Goal: Navigation & Orientation: Find specific page/section

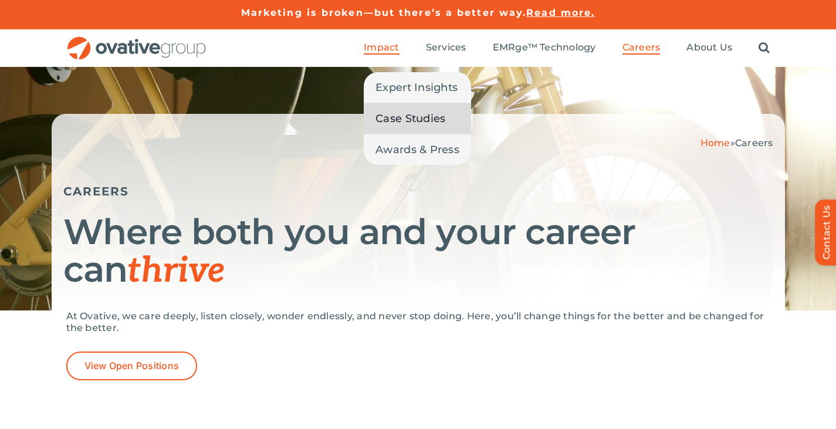
click at [407, 113] on span "Case Studies" at bounding box center [410, 118] width 70 height 16
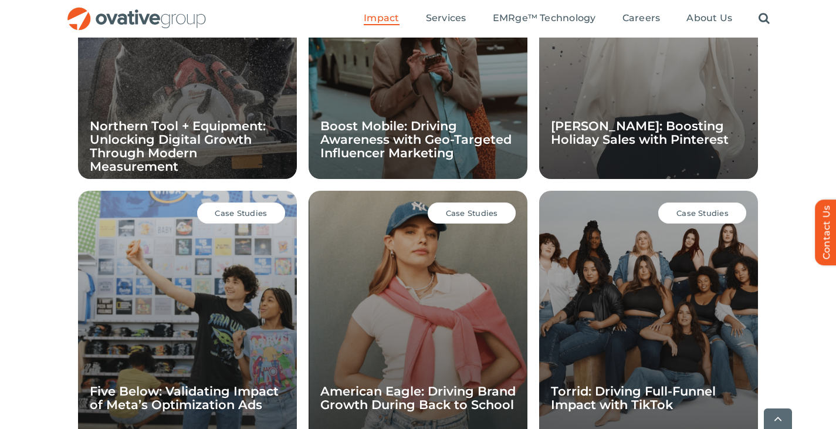
scroll to position [971, 0]
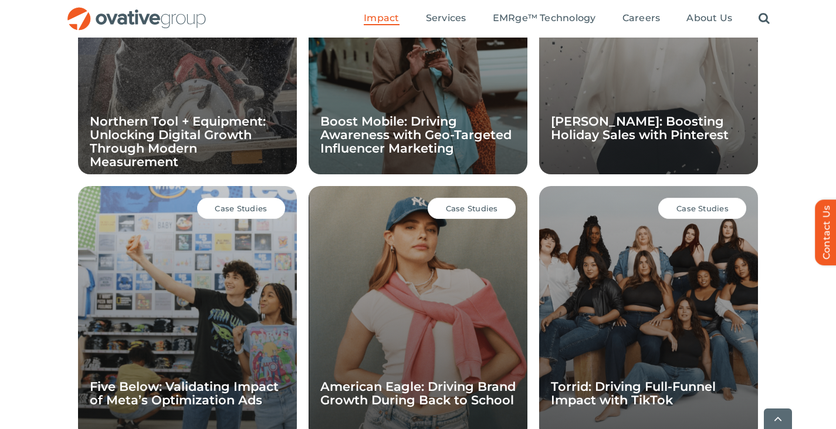
click at [627, 154] on div "Case Studies Ann Taylor: Boosting Holiday Sales with Pinterest" at bounding box center [648, 47] width 219 height 253
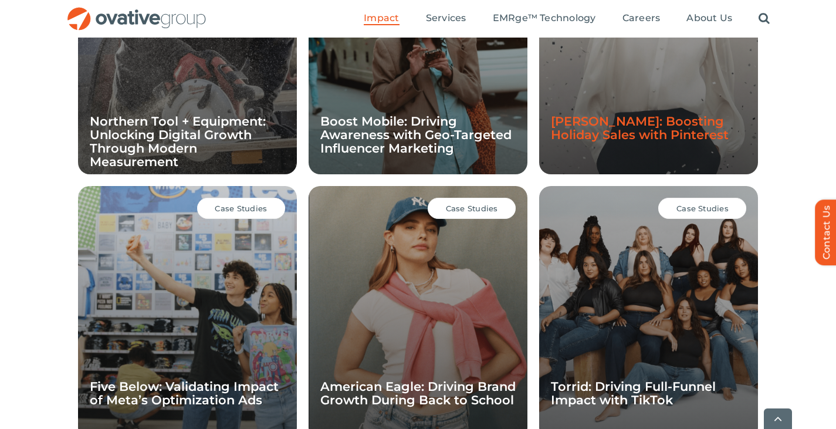
click at [627, 141] on link "Ann Taylor: Boosting Holiday Sales with Pinterest" at bounding box center [640, 128] width 178 height 28
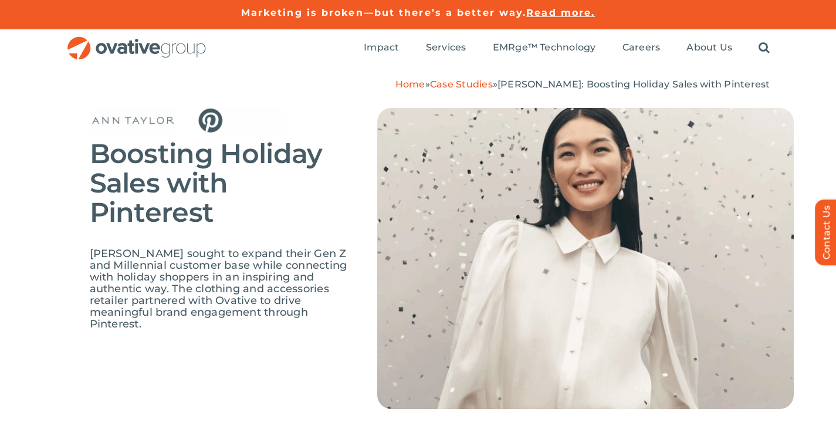
click at [493, 86] on link "Case Studies" at bounding box center [461, 84] width 63 height 11
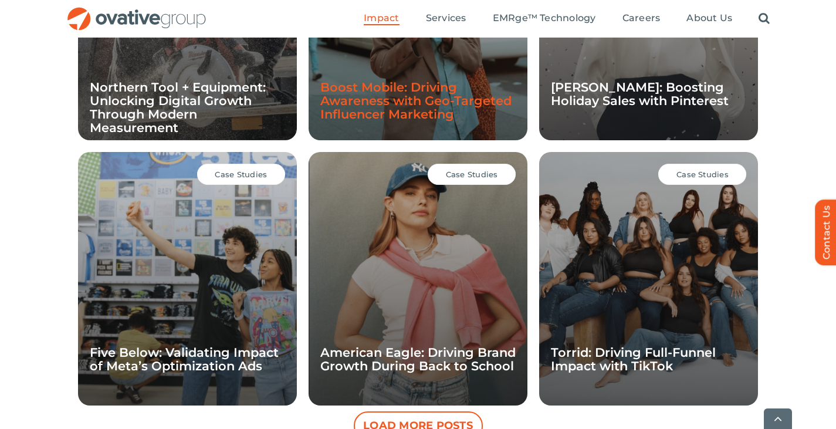
scroll to position [1107, 0]
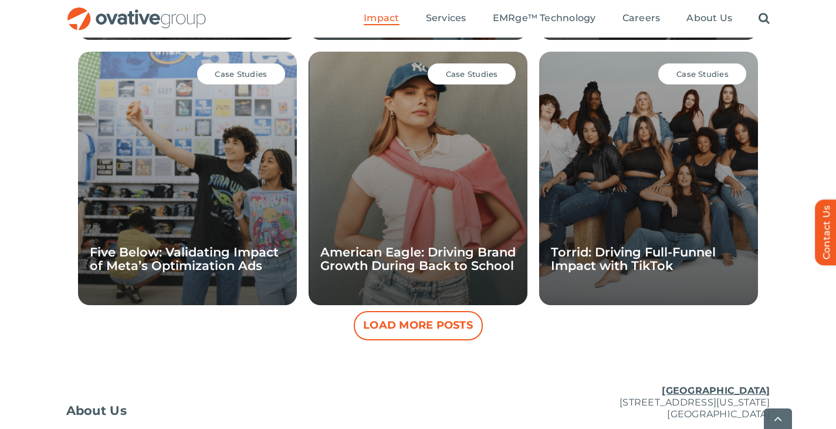
drag, startPoint x: 419, startPoint y: 336, endPoint x: 455, endPoint y: 359, distance: 42.8
click at [449, 331] on button "Load More Posts" at bounding box center [418, 325] width 129 height 29
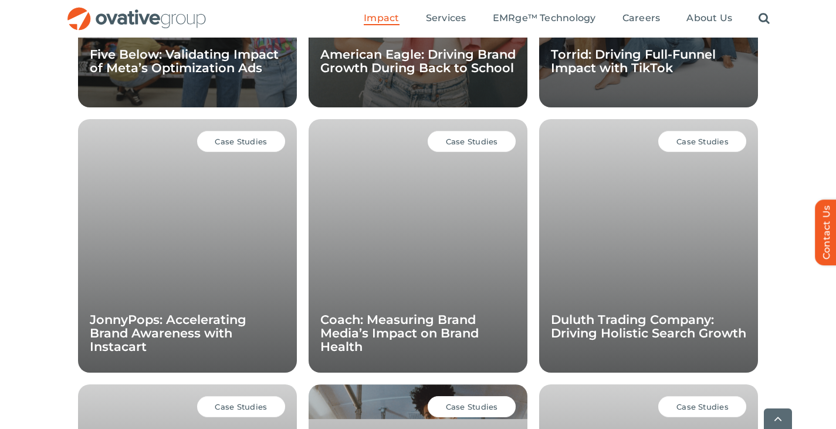
scroll to position [1309, 0]
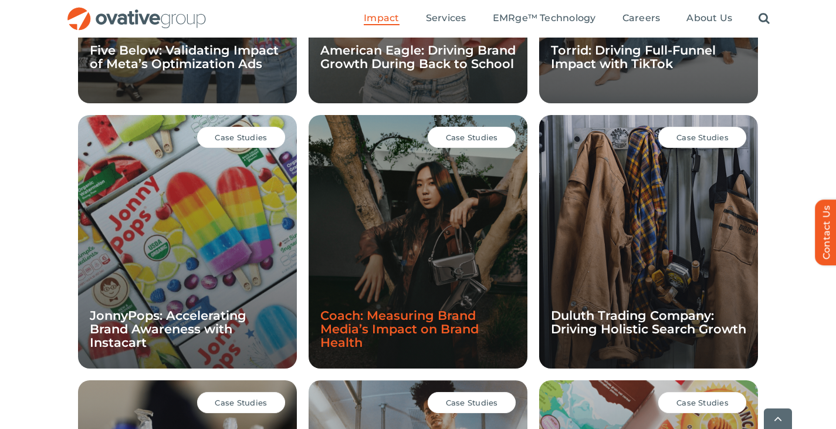
click at [449, 327] on link "Coach: Measuring Brand Media’s Impact on Brand Health" at bounding box center [399, 329] width 158 height 42
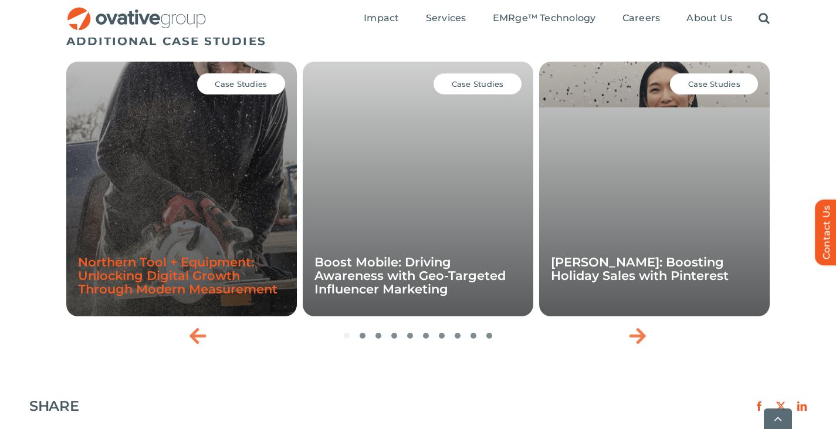
scroll to position [1735, 0]
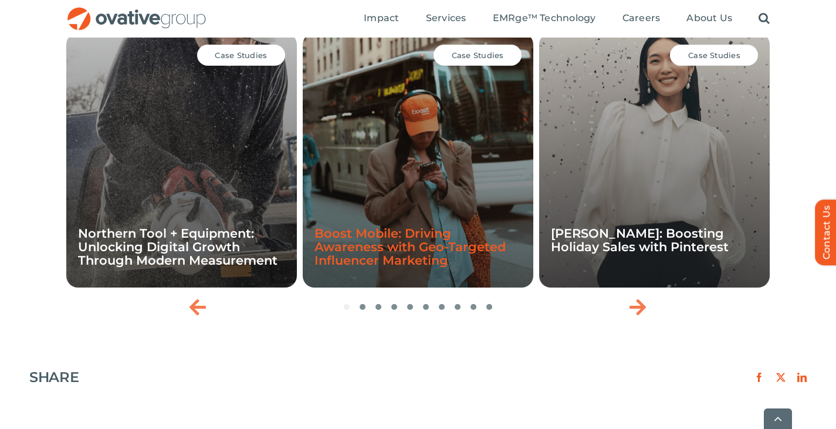
click at [355, 248] on link "Boost Mobile: Driving Awareness with Geo-Targeted Influencer Marketing" at bounding box center [409, 247] width 191 height 42
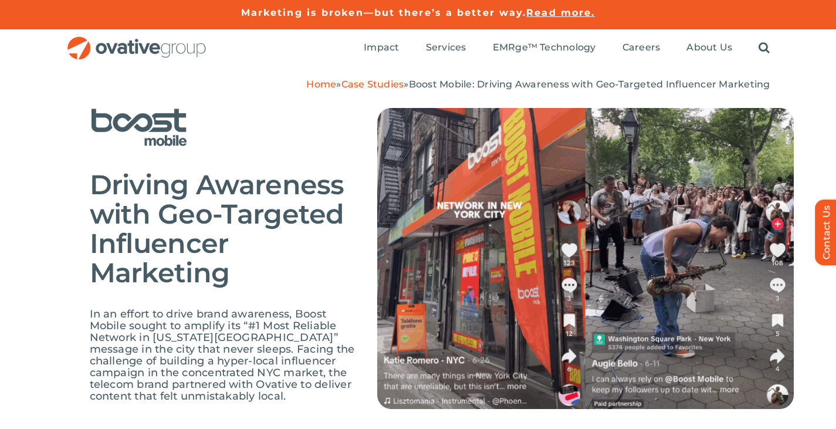
click at [376, 82] on link "Case Studies" at bounding box center [372, 84] width 63 height 11
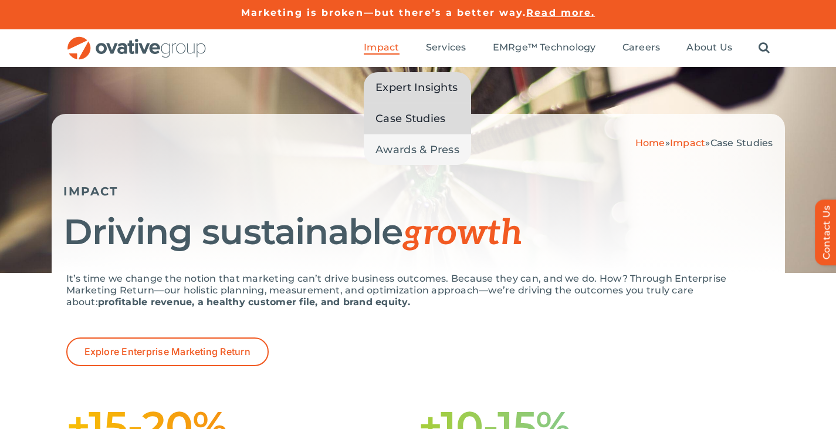
click at [390, 86] on span "Expert Insights" at bounding box center [416, 87] width 82 height 16
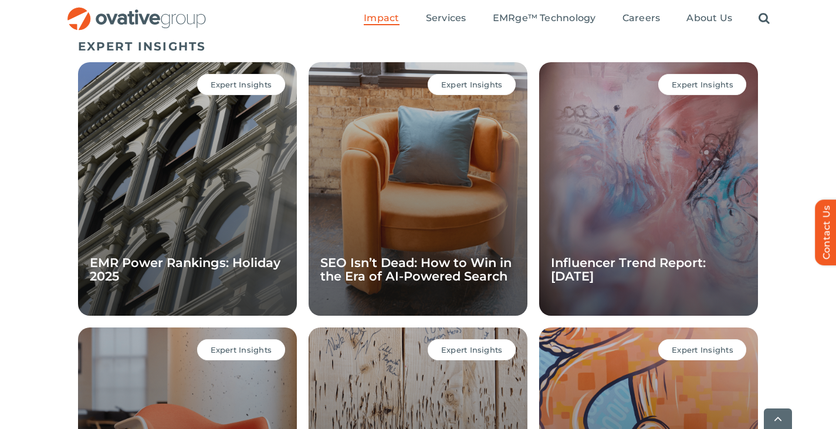
scroll to position [832, 0]
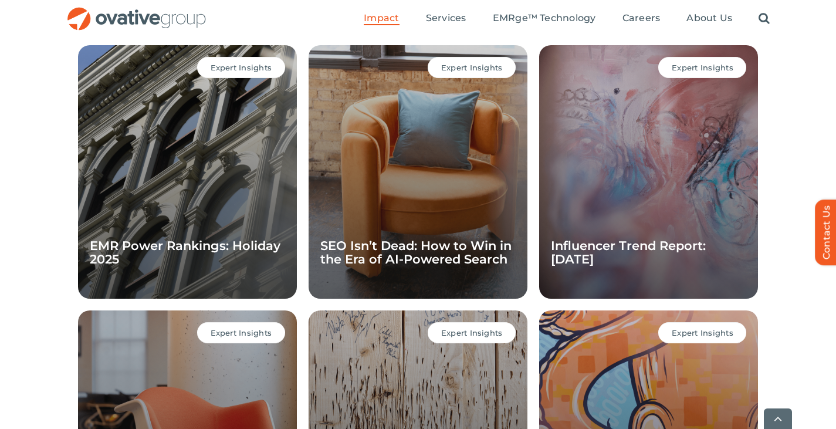
scroll to position [851, 0]
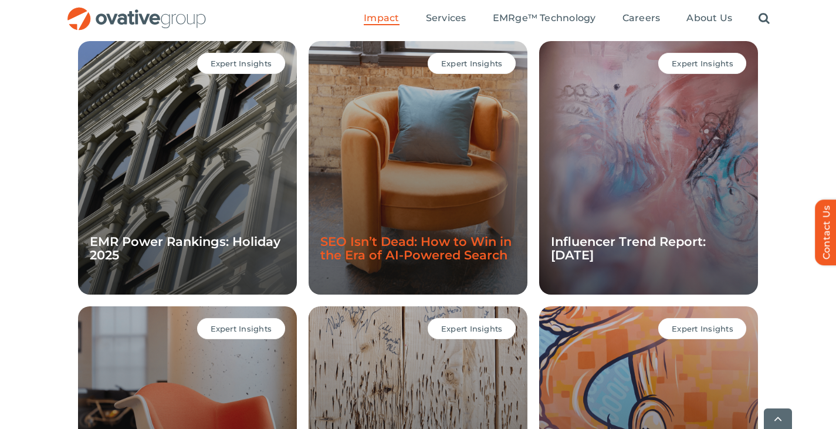
click at [374, 235] on link "SEO Isn’t Dead: How to Win in the Era of AI-Powered Search" at bounding box center [415, 248] width 191 height 28
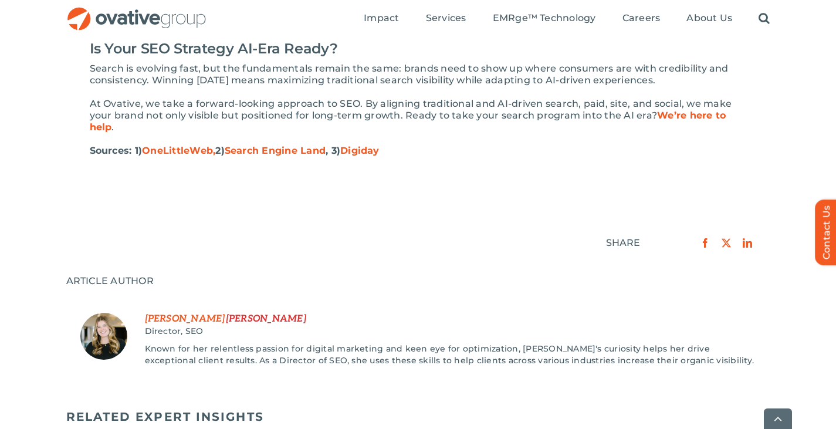
scroll to position [1528, 0]
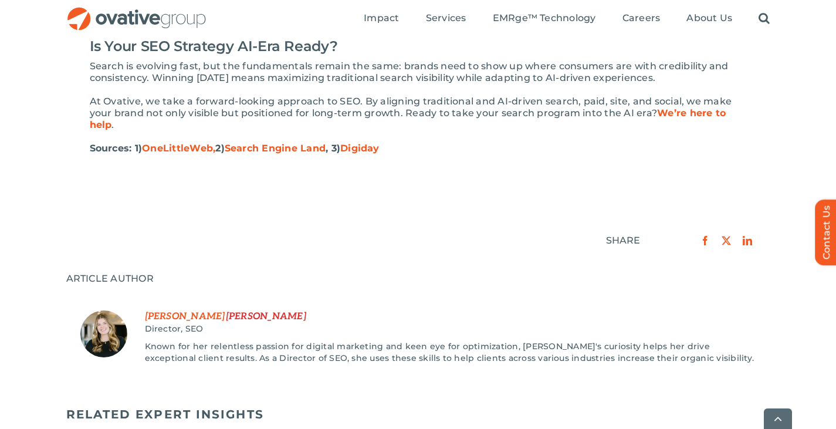
click at [226, 314] on span "Christon" at bounding box center [266, 316] width 80 height 11
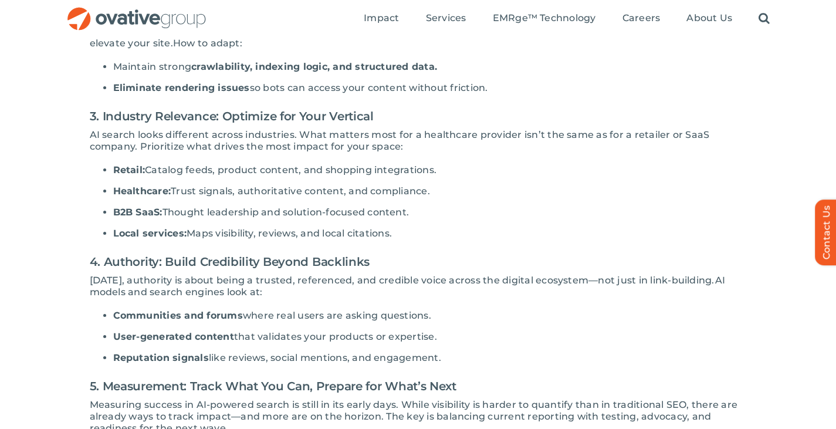
scroll to position [430, 0]
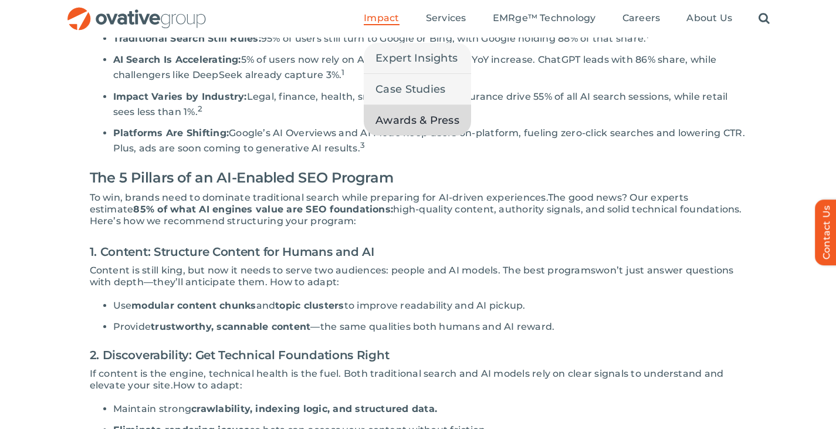
click at [389, 121] on span "Awards & Press" at bounding box center [417, 120] width 84 height 16
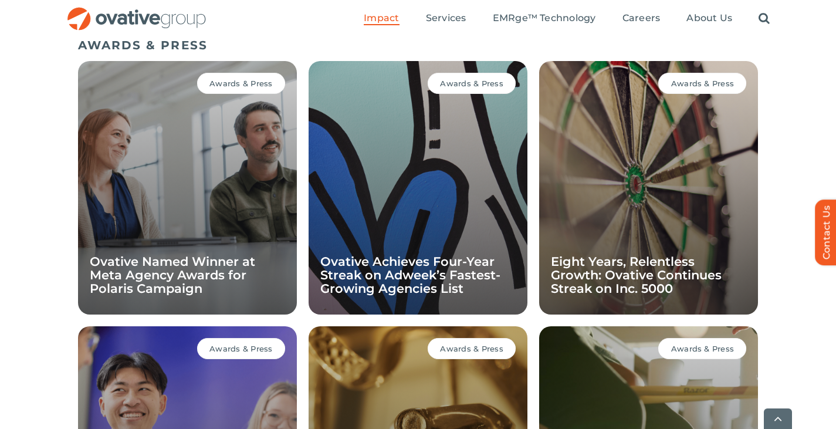
scroll to position [832, 0]
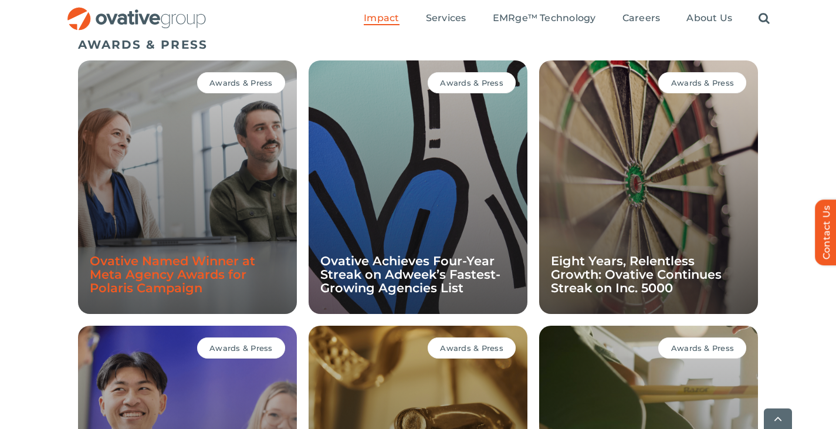
click at [137, 294] on link "Ovative Named Winner at Meta Agency Awards for Polaris Campaign" at bounding box center [172, 274] width 165 height 42
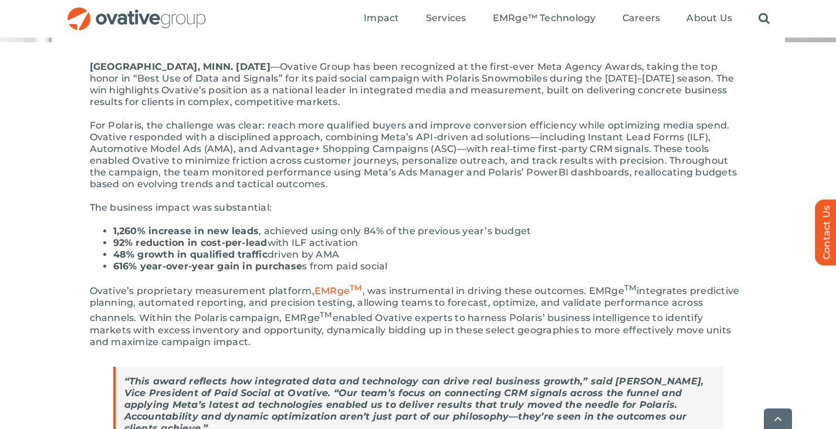
scroll to position [309, 0]
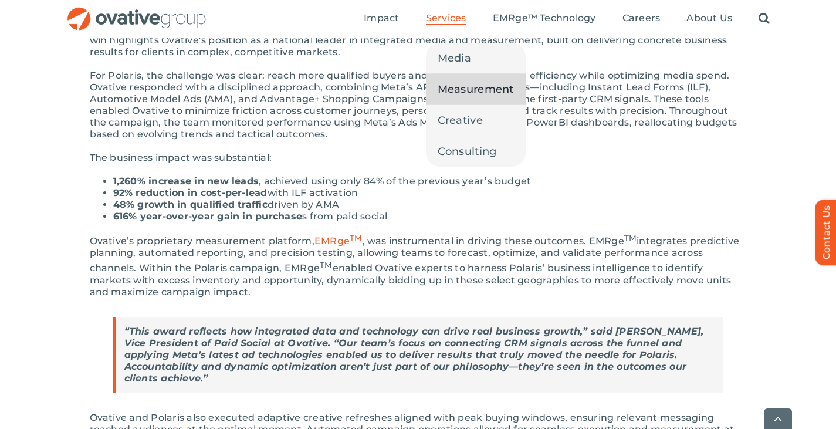
click at [462, 88] on span "Measurement" at bounding box center [476, 89] width 76 height 16
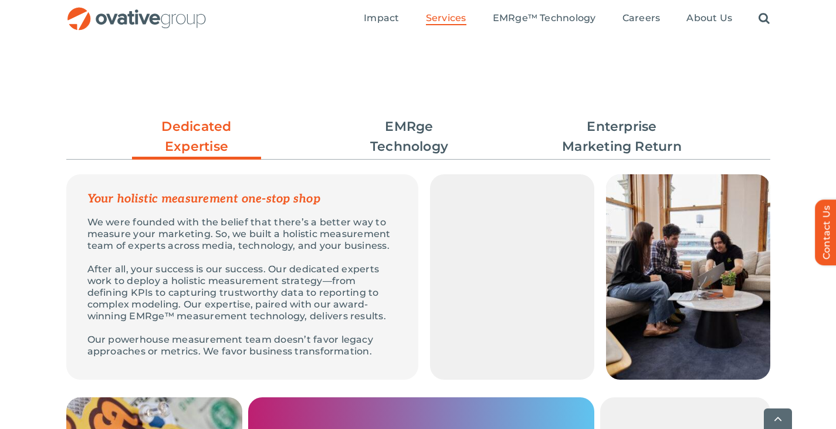
scroll to position [294, 0]
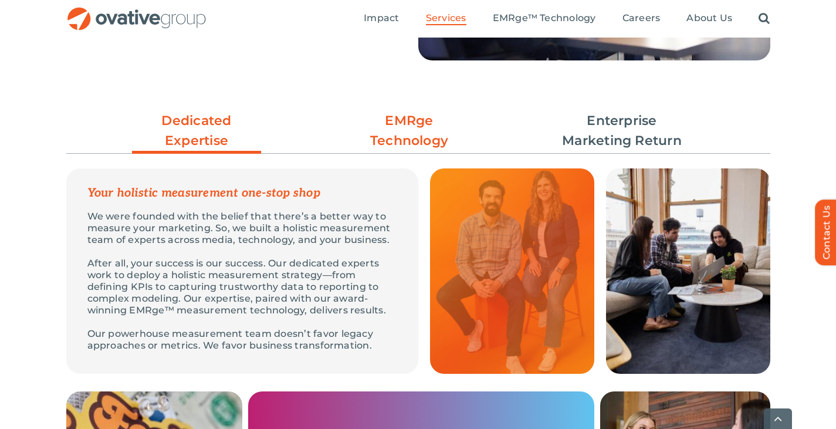
click at [395, 128] on link "EMRge Technology" at bounding box center [409, 131] width 129 height 40
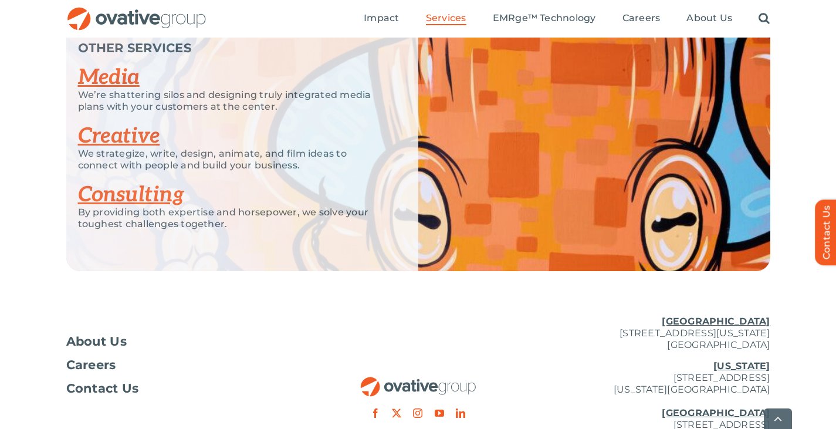
scroll to position [2329, 0]
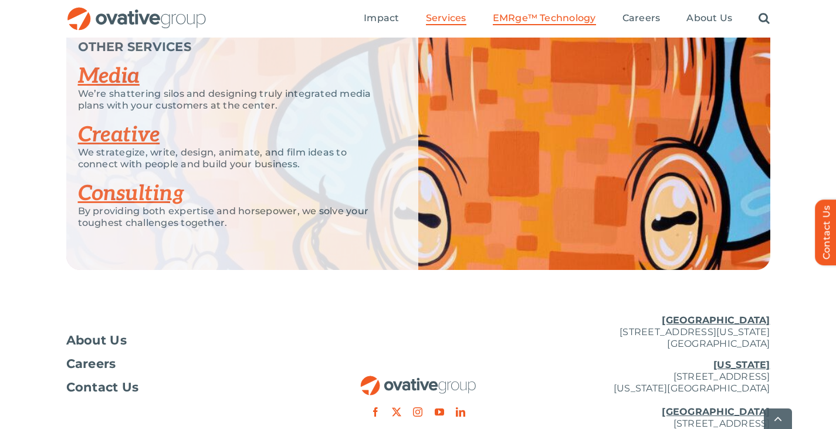
click at [521, 21] on span "EMRge™ Technology" at bounding box center [544, 18] width 103 height 12
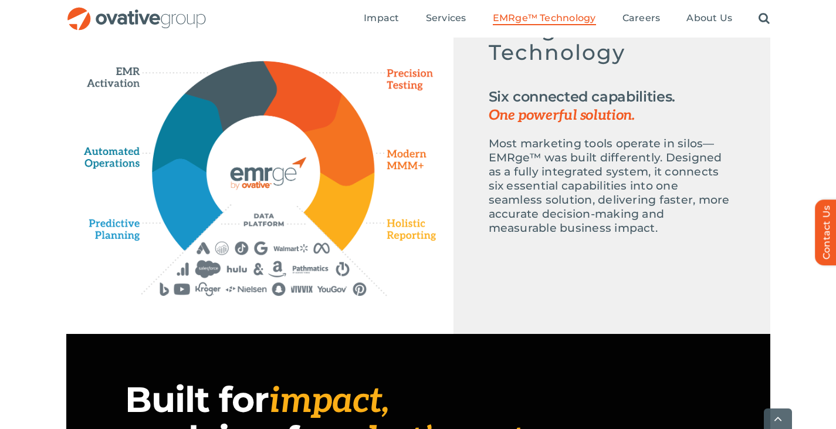
scroll to position [905, 0]
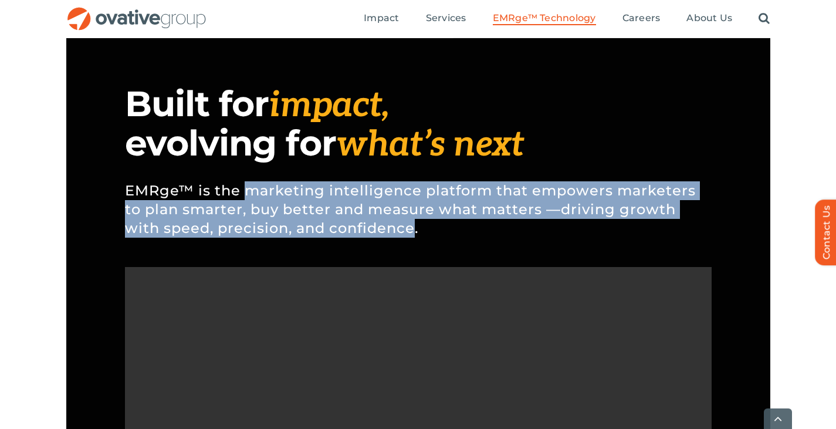
drag, startPoint x: 244, startPoint y: 192, endPoint x: 414, endPoint y: 232, distance: 174.2
click at [414, 232] on p "EMRge™ is the marketing intelligence platform that empowers marketers to plan s…" at bounding box center [418, 210] width 587 height 92
copy p "marketing intelligence platform that empowers marketers to plan smarter, buy be…"
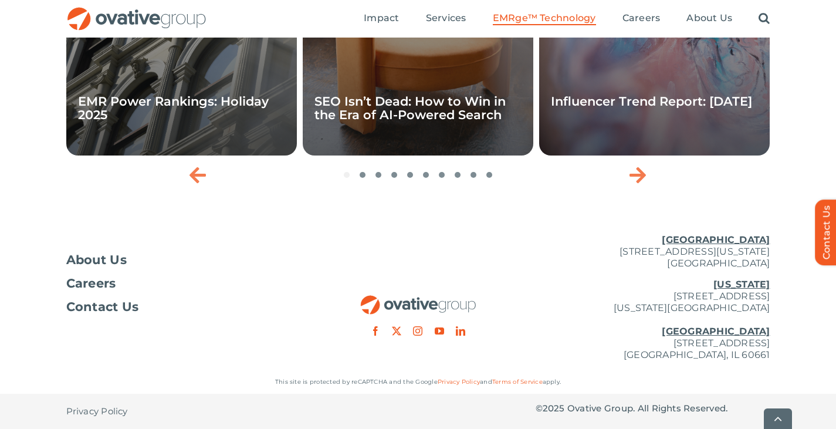
scroll to position [4030, 0]
drag, startPoint x: 584, startPoint y: 355, endPoint x: 718, endPoint y: 359, distance: 133.8
click at [719, 359] on p "New York 254 Canal Street, Suite 5000 New York, NY 10013 Chicago 224 North Desp…" at bounding box center [653, 320] width 235 height 82
copy p "224 North Desplaines Street"
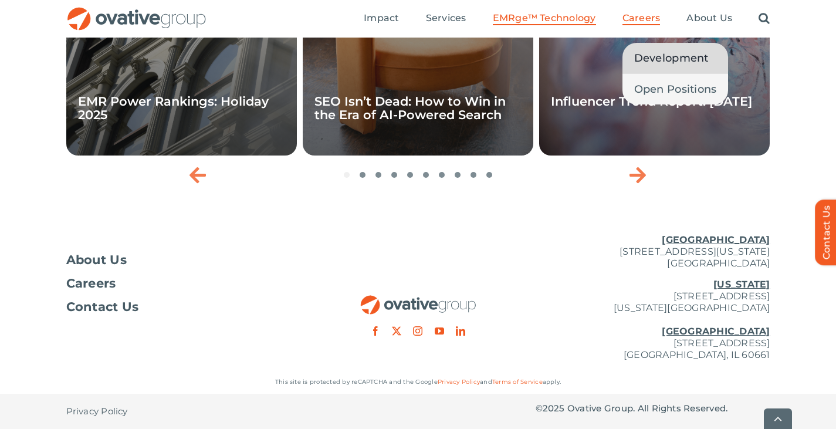
click at [638, 51] on span "Development" at bounding box center [671, 58] width 74 height 16
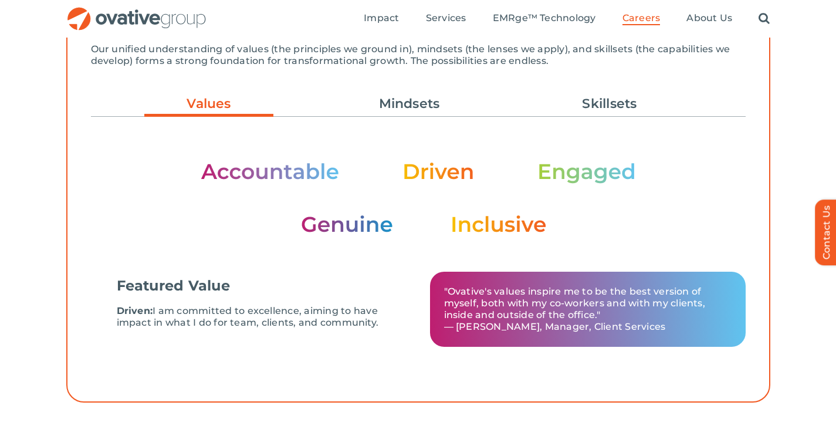
scroll to position [380, 0]
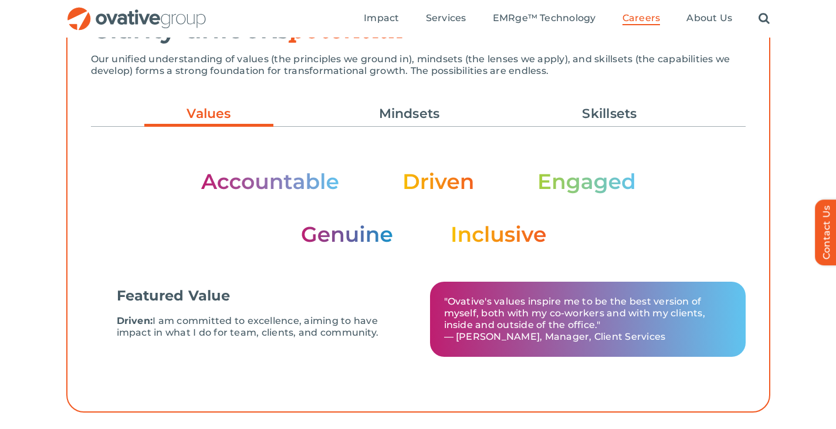
click at [270, 177] on img at bounding box center [418, 208] width 435 height 74
click at [415, 95] on div "Values Mindsets Skillsets Featured Value Driven: I am committed to excellence, …" at bounding box center [418, 238] width 655 height 299
click at [415, 120] on link "Mindsets" at bounding box center [409, 114] width 129 height 20
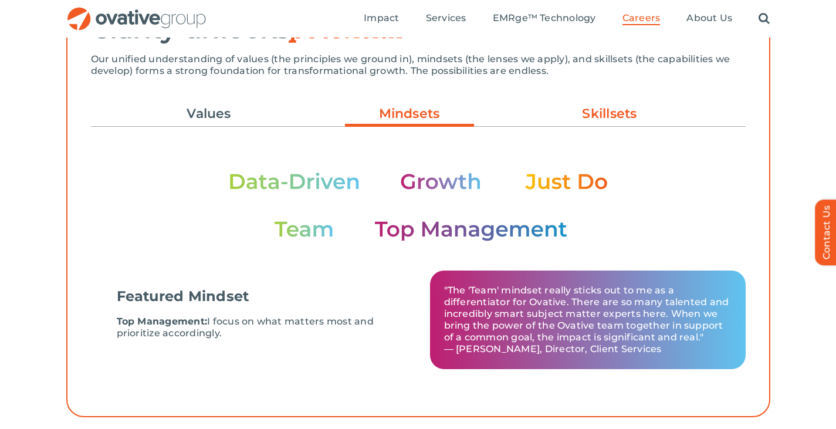
click at [565, 105] on link "Skillsets" at bounding box center [609, 114] width 129 height 20
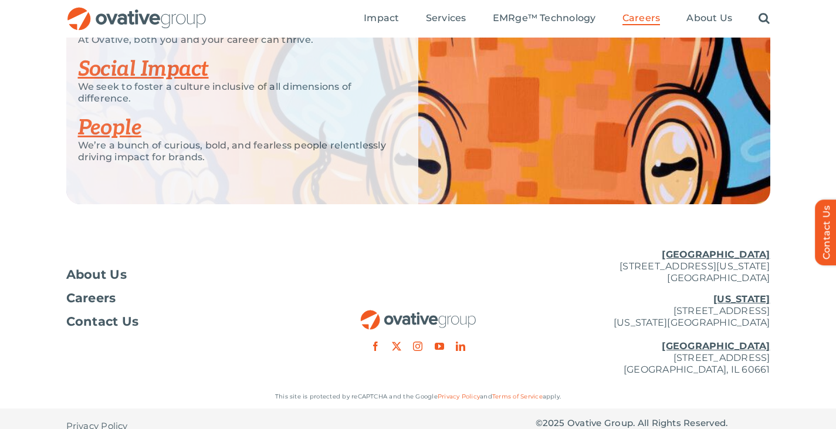
scroll to position [2982, 0]
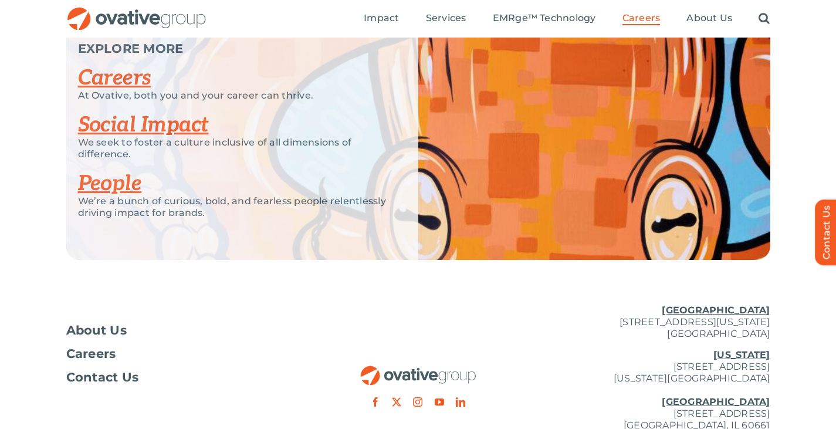
click at [161, 138] on link "Social Impact" at bounding box center [143, 125] width 131 height 26
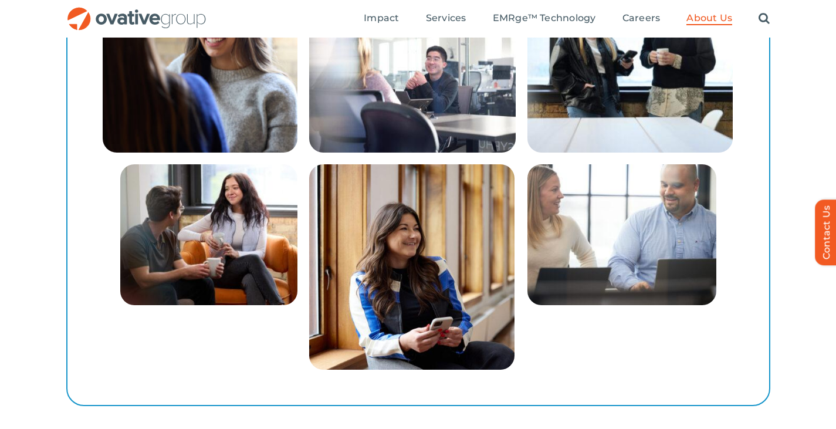
scroll to position [1855, 0]
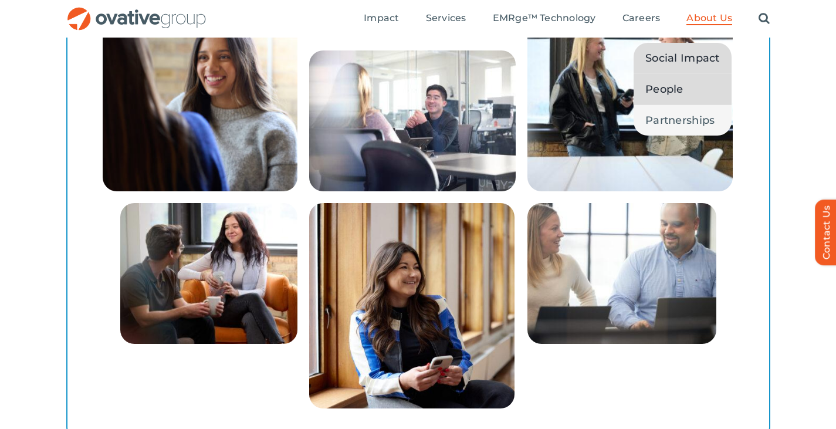
click at [678, 76] on link "People" at bounding box center [683, 89] width 98 height 31
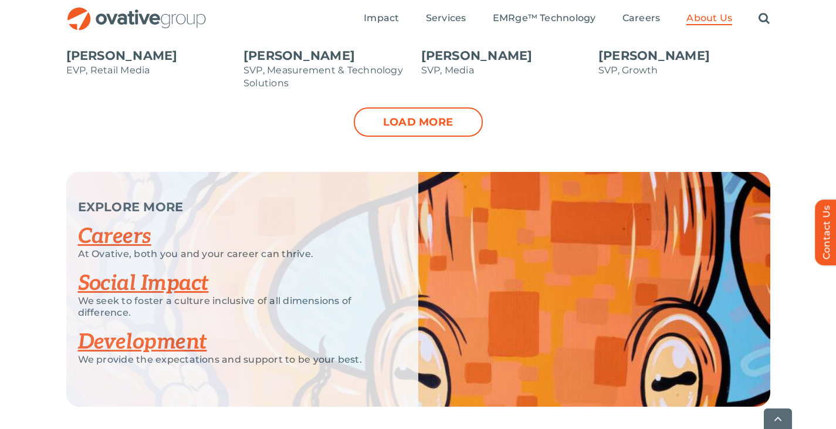
scroll to position [1636, 0]
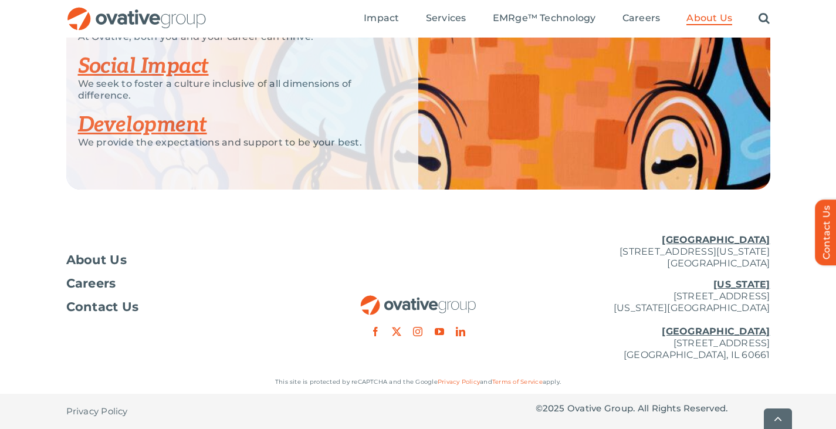
click at [751, 330] on u "[GEOGRAPHIC_DATA]" at bounding box center [716, 331] width 108 height 11
click at [647, 25] on ul "Impact Expert Insights Case Studies Awards & Press Services Media Measurement C…" at bounding box center [567, 19] width 406 height 38
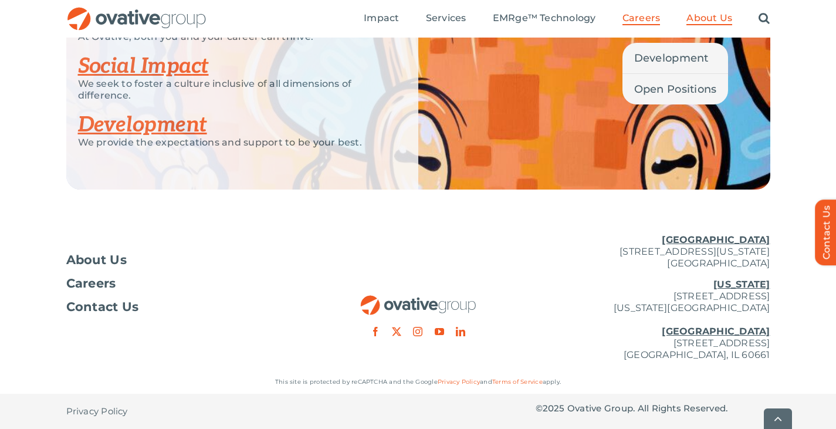
click at [646, 23] on span "Careers" at bounding box center [641, 18] width 38 height 12
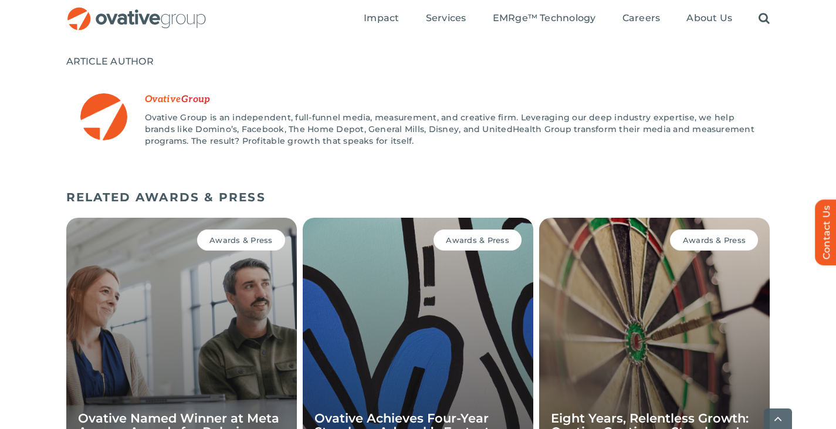
scroll to position [1151, 0]
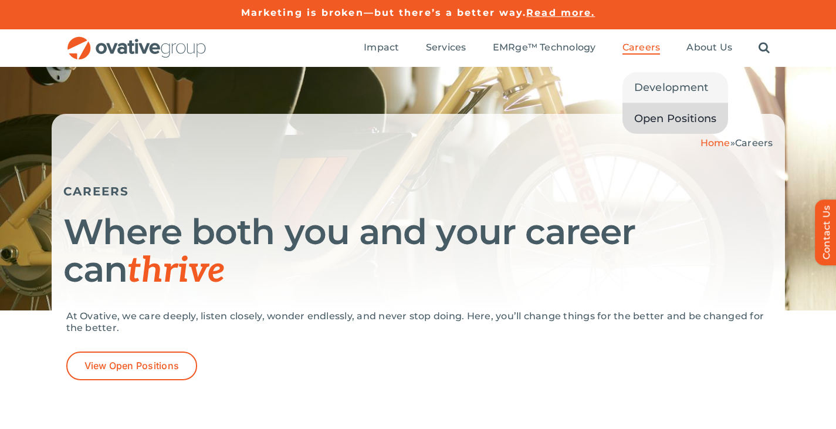
click at [646, 121] on span "Open Positions" at bounding box center [675, 118] width 83 height 16
